Goal: Navigation & Orientation: Find specific page/section

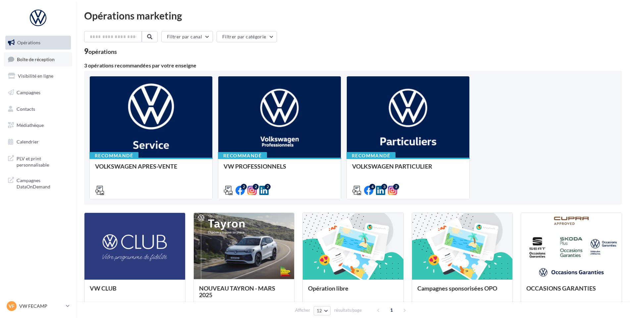
click at [17, 60] on span "Boîte de réception" at bounding box center [36, 59] width 38 height 6
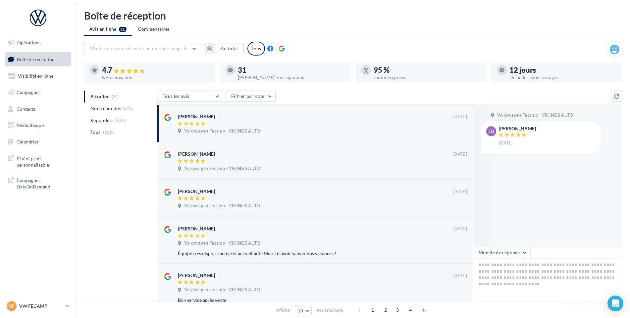
click at [51, 311] on link "VF VW FECAMP vw-stl-vau" at bounding box center [38, 306] width 66 height 13
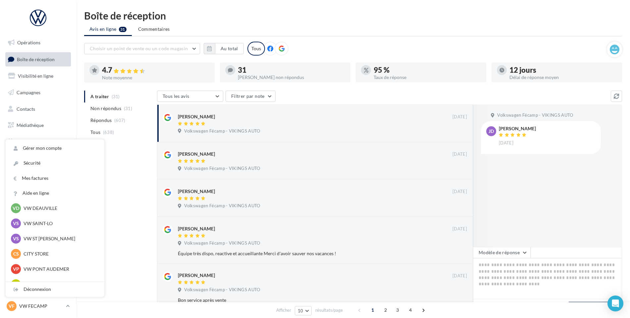
scroll to position [66, 0]
click at [51, 239] on p "VW ST JEAN" at bounding box center [59, 238] width 73 height 7
